Goal: Information Seeking & Learning: Learn about a topic

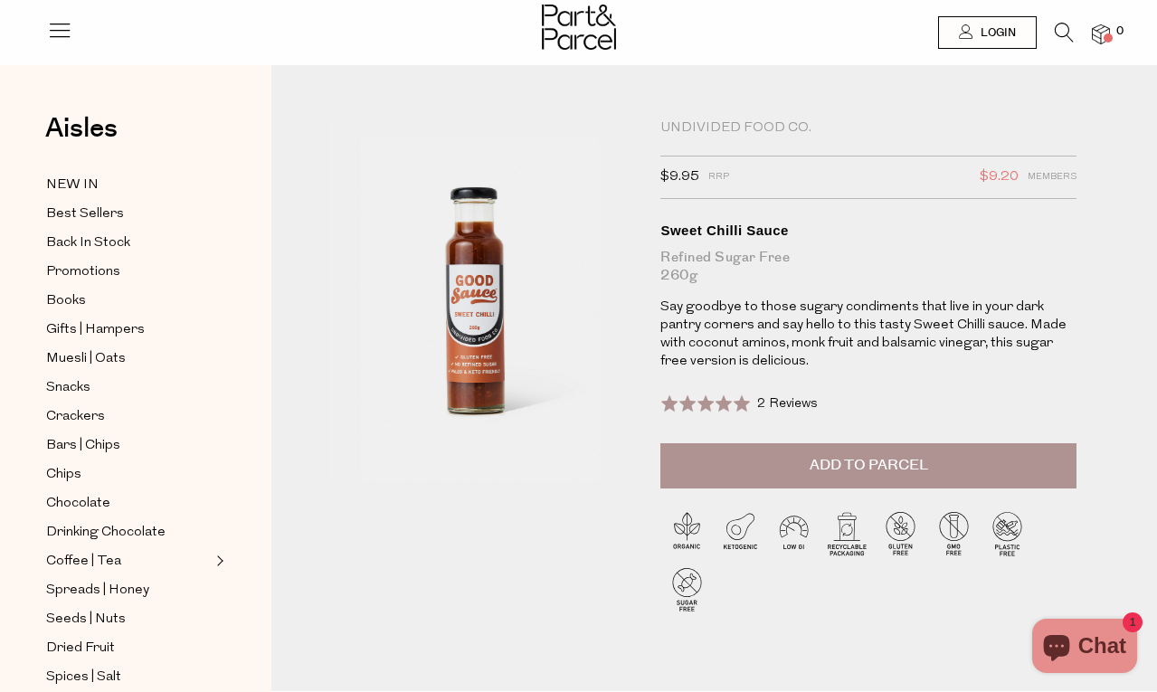
click at [852, 327] on p "Say goodbye to those sugary condiments that live in your dark pantry corners an…" at bounding box center [868, 334] width 416 height 72
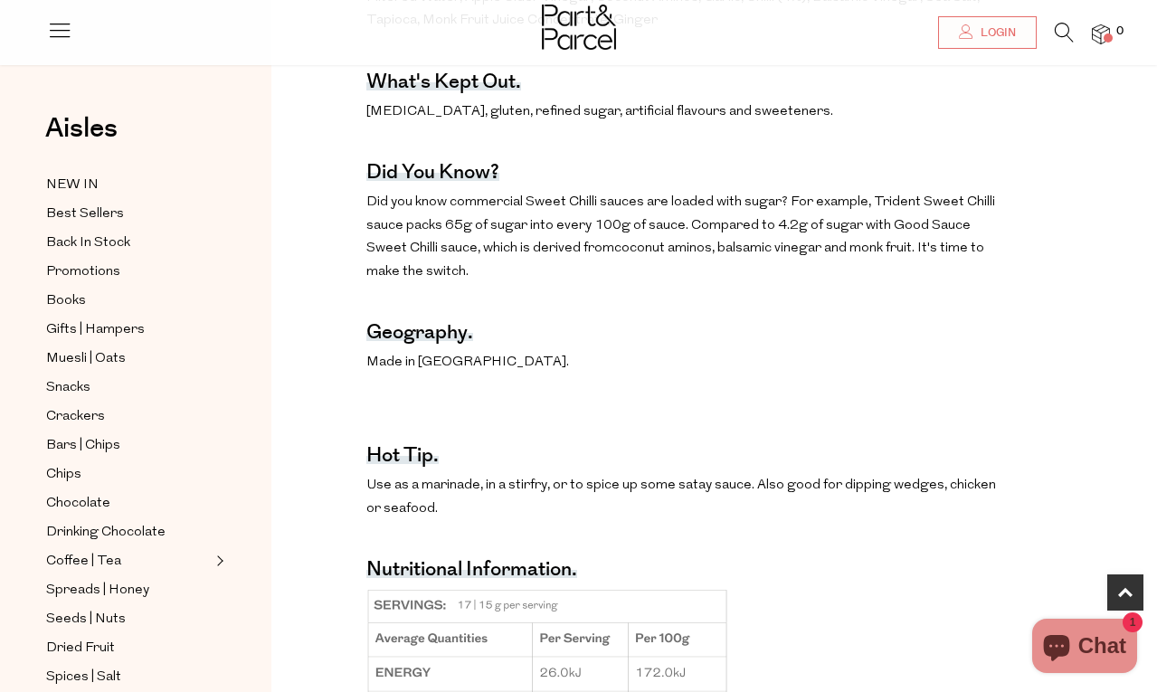
scroll to position [633, 0]
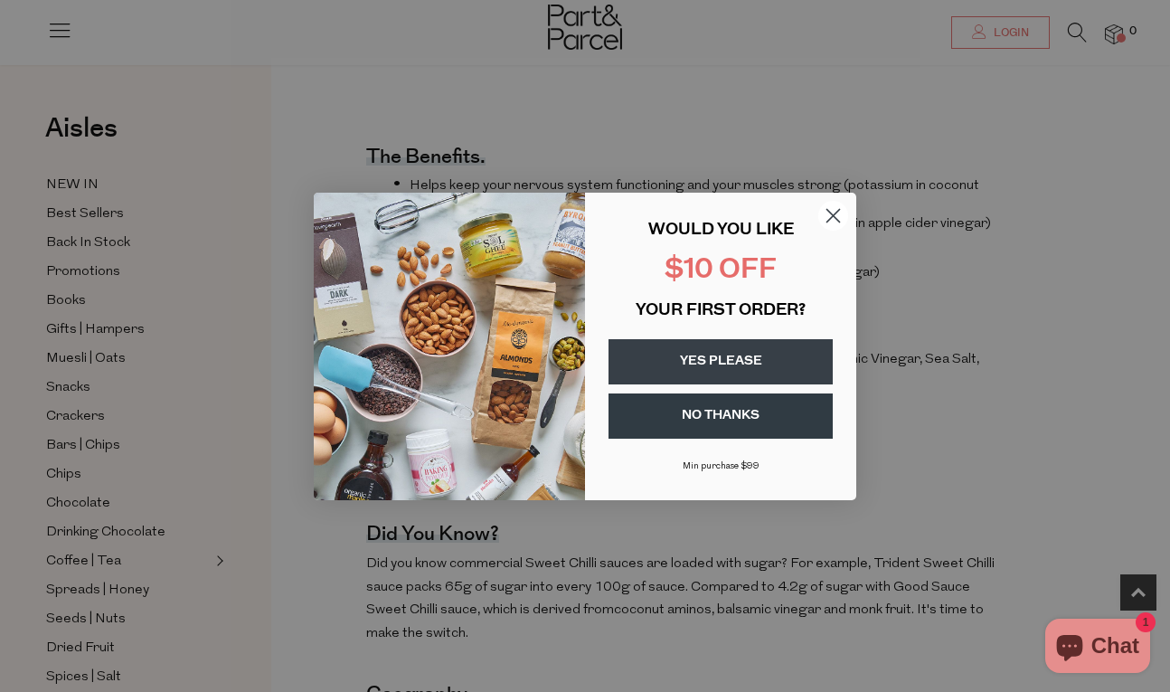
click at [837, 217] on circle "Close dialog" at bounding box center [834, 215] width 30 height 30
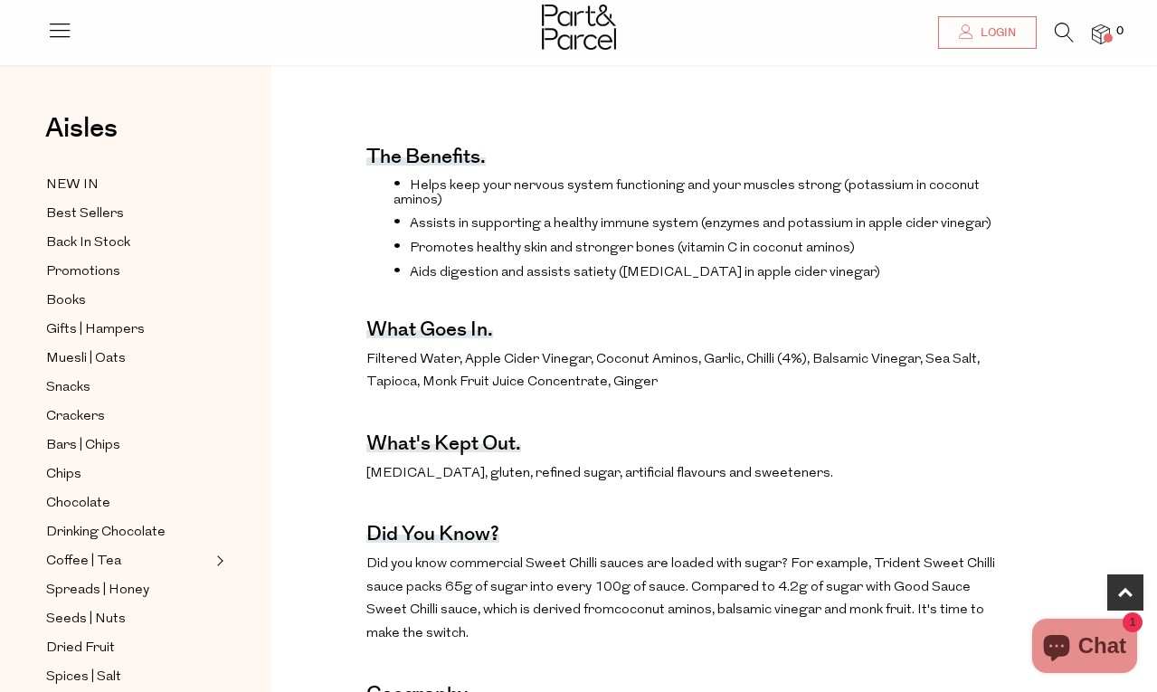
click at [474, 198] on span "Helps keep your nervous system functioning and your muscles strong (potassium i…" at bounding box center [686, 193] width 586 height 28
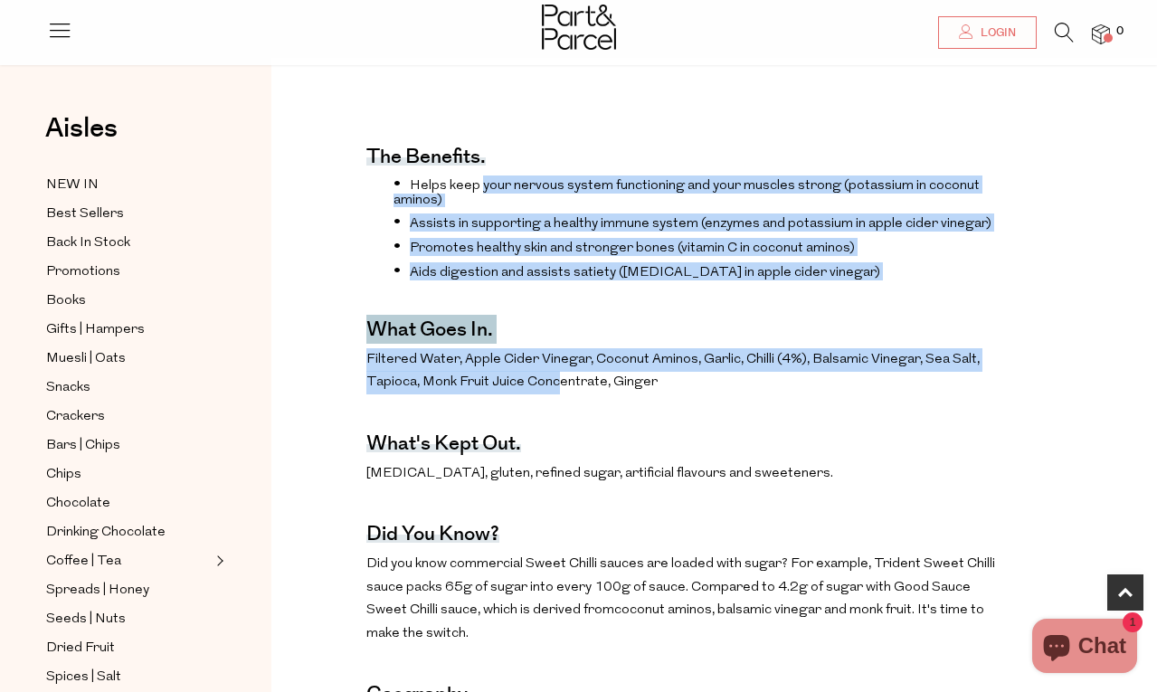
drag, startPoint x: 480, startPoint y: 184, endPoint x: 554, endPoint y: 418, distance: 245.4
click at [554, 418] on div "The benefits. Helps keep your nervous system functioning and your muscles stron…" at bounding box center [681, 688] width 631 height 1161
click at [554, 390] on span "Filtered Water, Apple Cider Vinegar, Coconut Aminos, Garlic, Chilli (4%), Balsa…" at bounding box center [672, 371] width 613 height 37
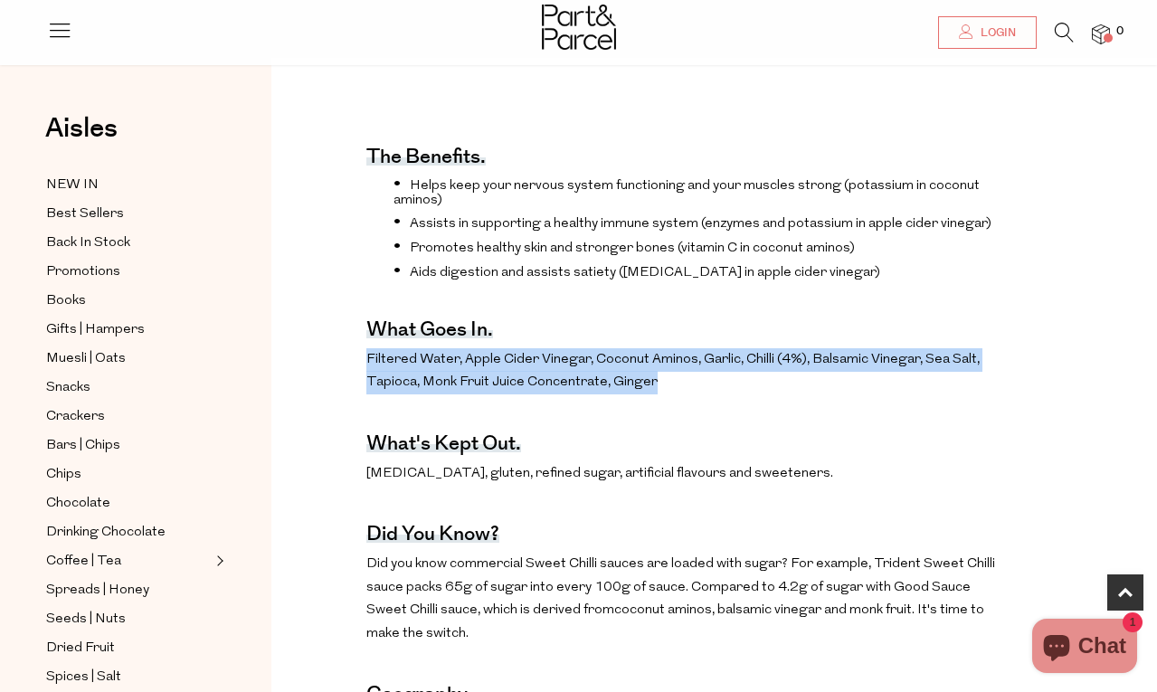
drag, startPoint x: 659, startPoint y: 419, endPoint x: 326, endPoint y: 385, distance: 335.4
click at [326, 385] on div "The benefits. Helps keep your nervous system functioning and your muscles stron…" at bounding box center [714, 688] width 858 height 1161
drag, startPoint x: 326, startPoint y: 385, endPoint x: 499, endPoint y: 405, distance: 174.8
click at [498, 390] on span "Filtered Water, Apple Cider Vinegar, Coconut Aminos, Garlic, Chilli (4%), Balsa…" at bounding box center [672, 371] width 613 height 37
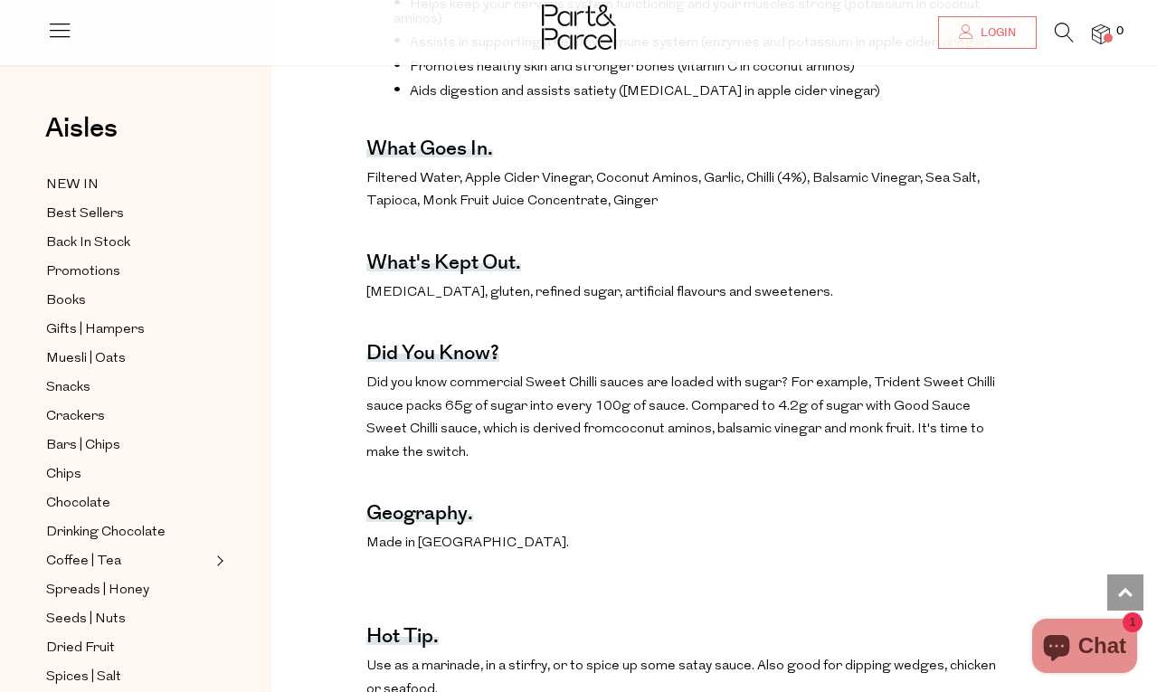
scroll to position [1176, 0]
